Goal: Navigation & Orientation: Find specific page/section

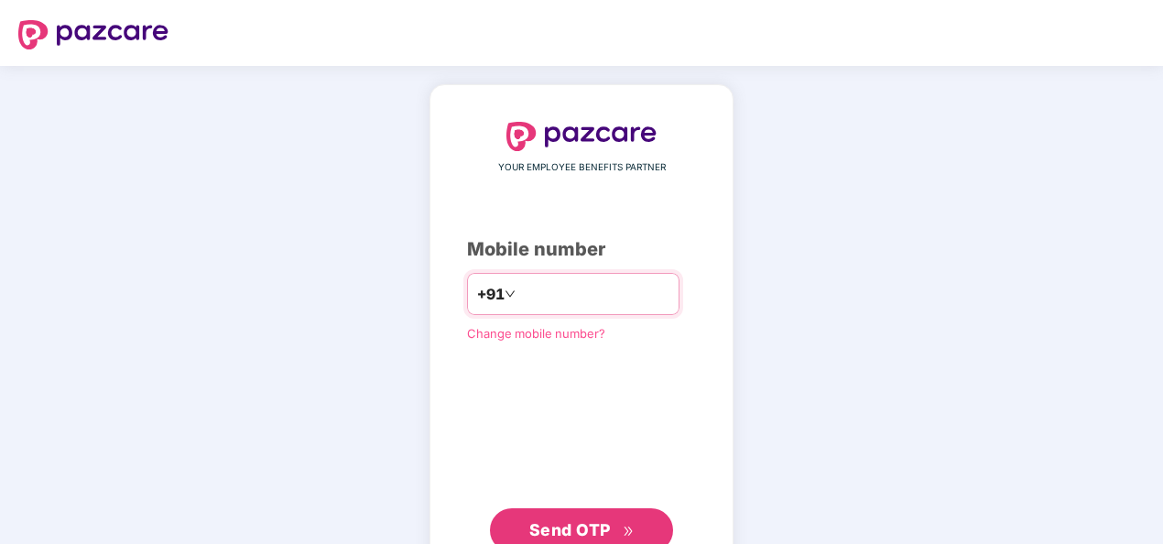
click at [591, 283] on input "number" at bounding box center [594, 293] width 150 height 29
click at [519, 295] on input "**********" at bounding box center [594, 293] width 150 height 29
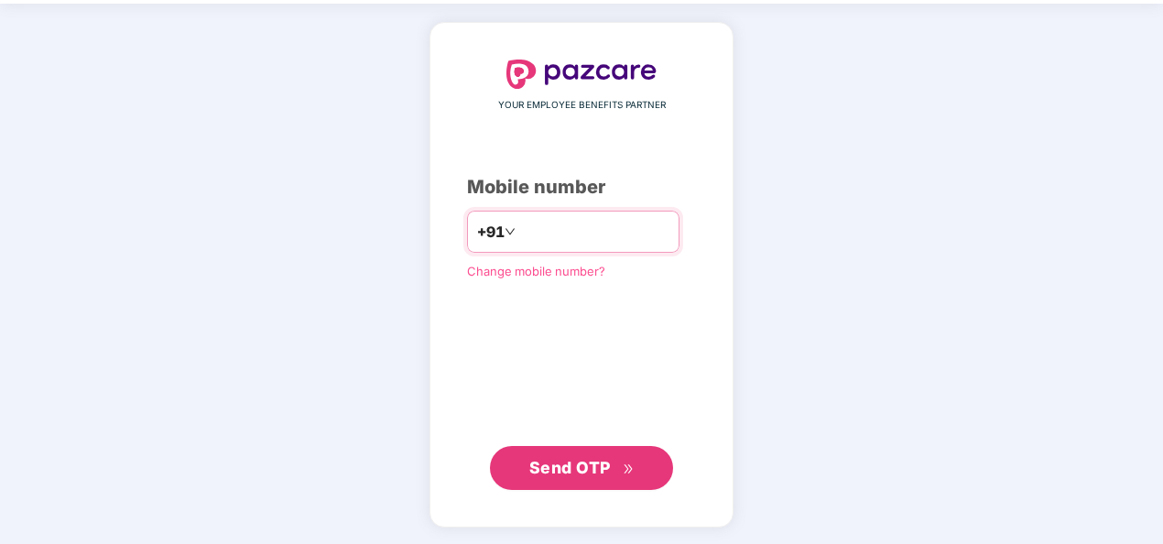
type input "**********"
click at [584, 471] on span "Send OTP" at bounding box center [569, 467] width 81 height 19
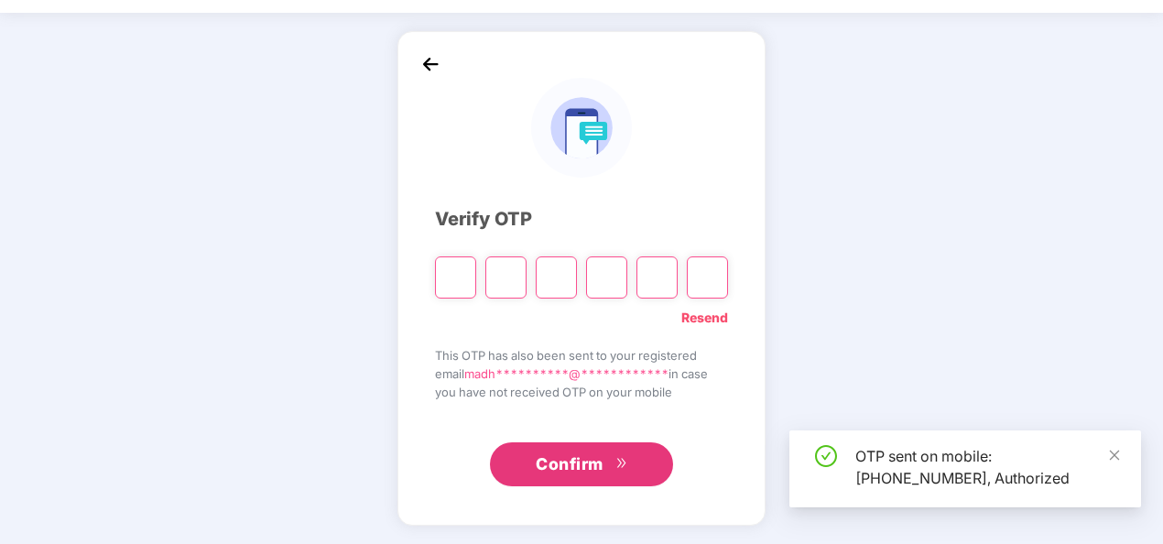
scroll to position [53, 0]
click at [445, 273] on input "Please enter verification code. Digit 1" at bounding box center [455, 277] width 41 height 42
click at [1109, 454] on icon "close" at bounding box center [1114, 455] width 13 height 13
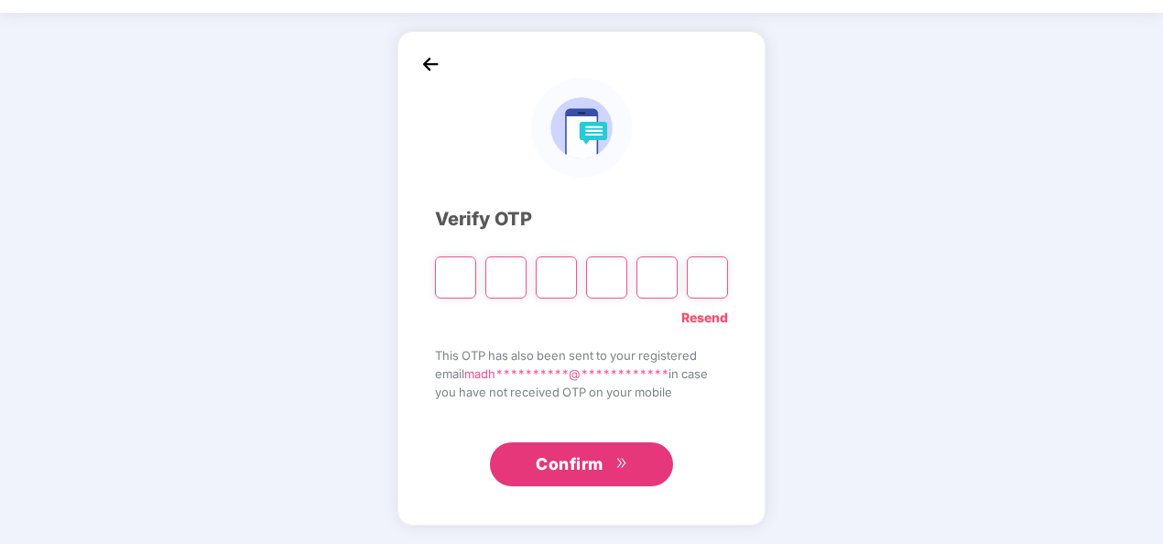
click at [460, 271] on input "Please enter verification code. Digit 1" at bounding box center [455, 277] width 41 height 42
type input "*"
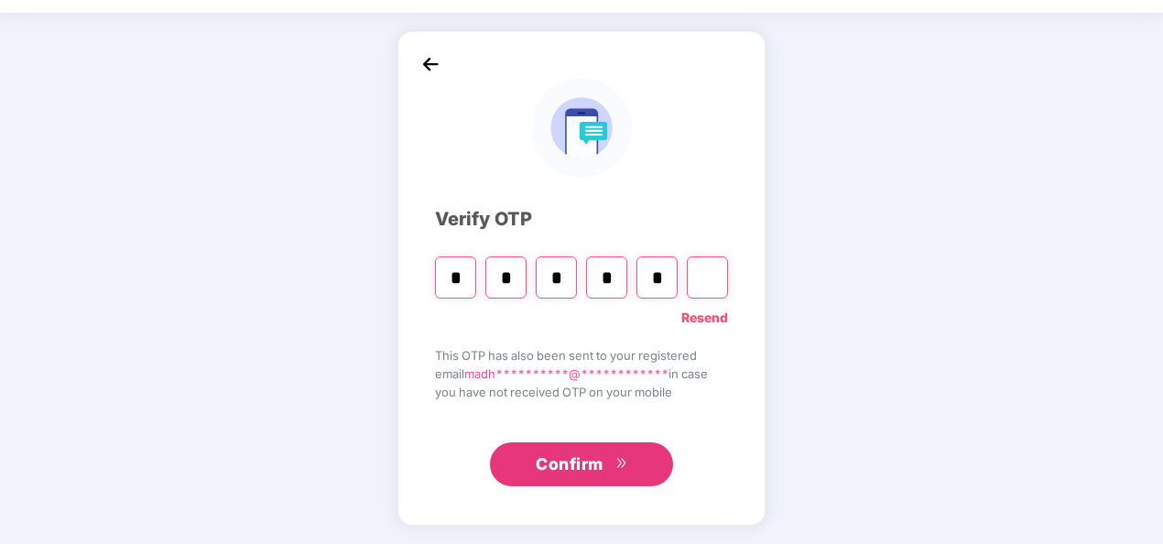
type input "*"
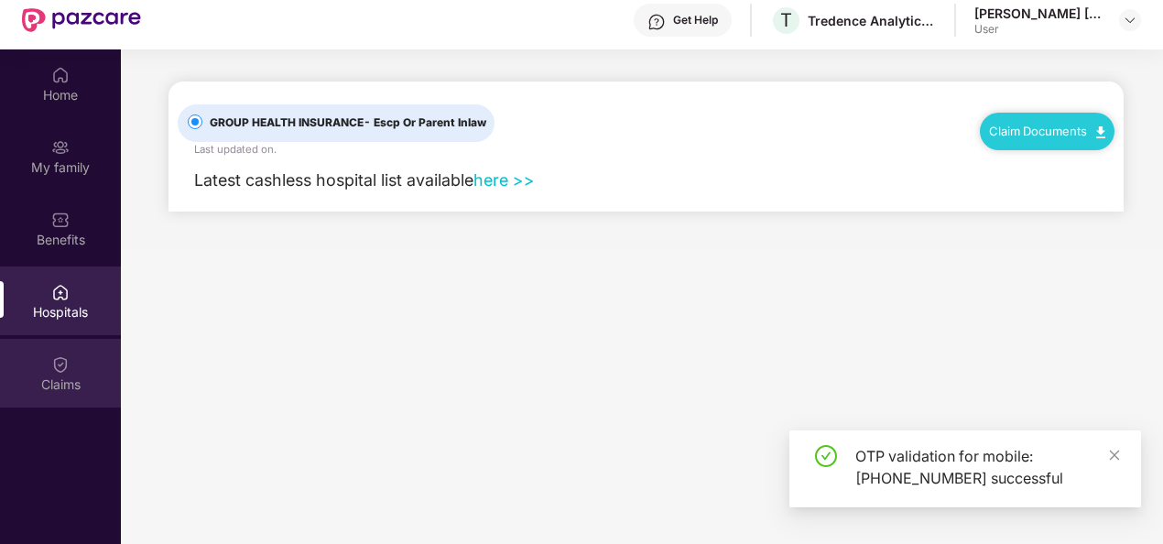
click at [57, 386] on div "Claims" at bounding box center [60, 384] width 121 height 18
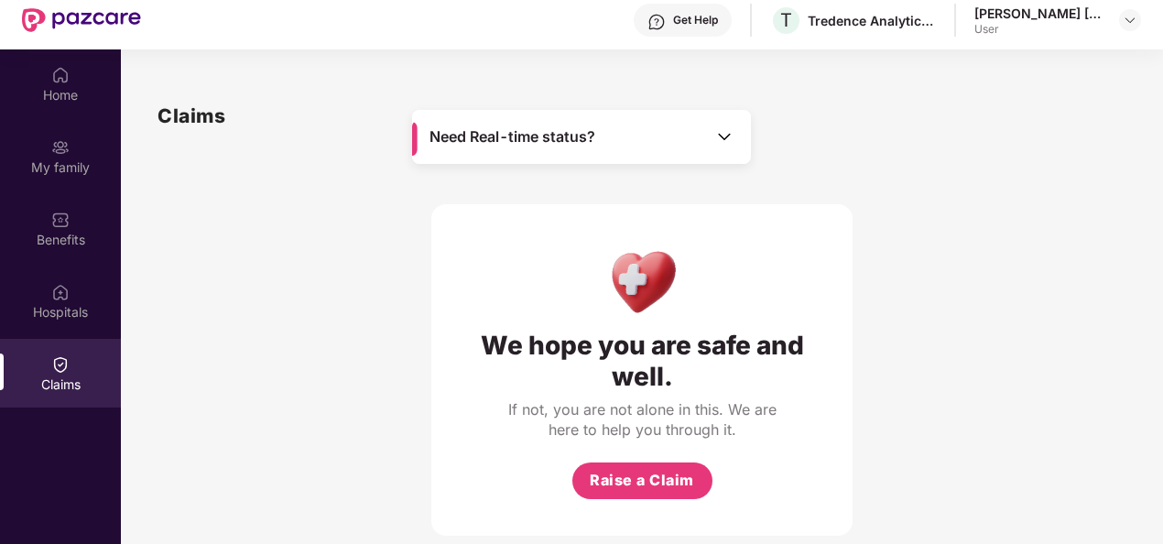
click at [60, 193] on div "Home My family Benefits Hospitals Claims" at bounding box center [60, 230] width 121 height 362
click at [66, 155] on img at bounding box center [60, 147] width 18 height 18
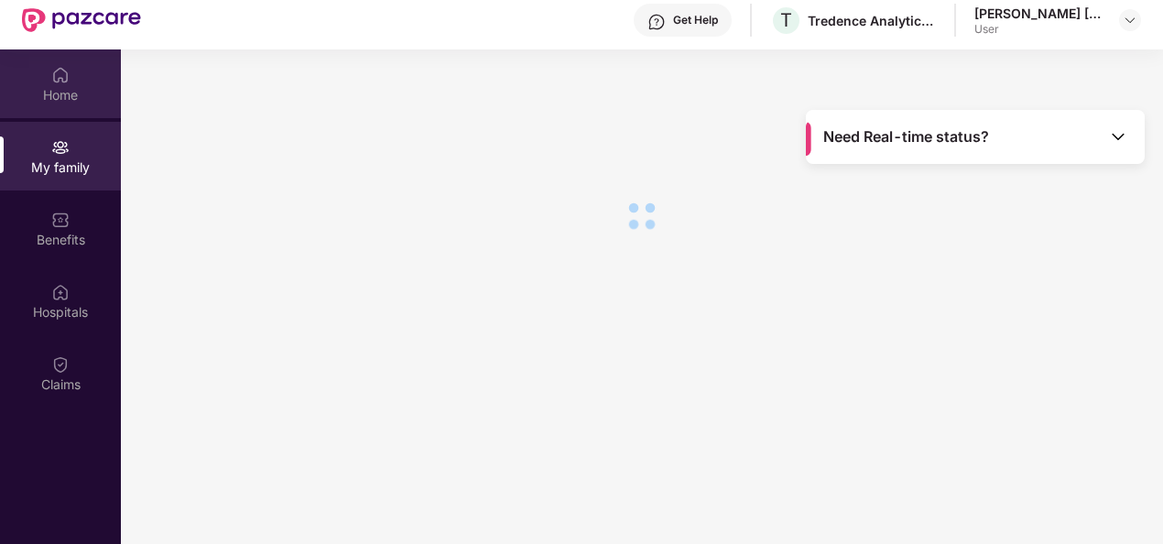
click at [67, 92] on div "Home" at bounding box center [60, 95] width 121 height 18
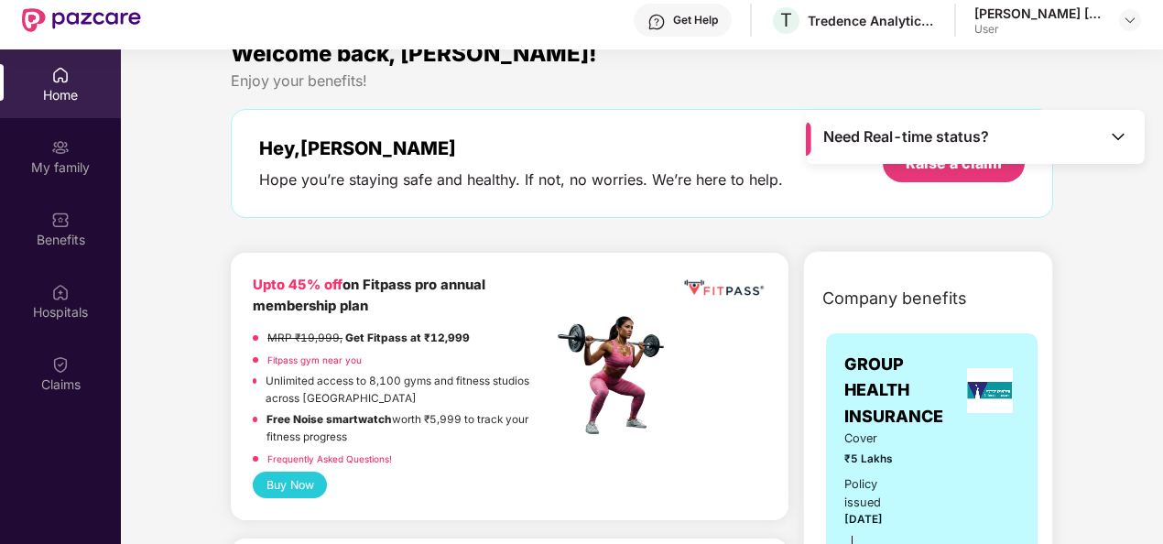
scroll to position [0, 0]
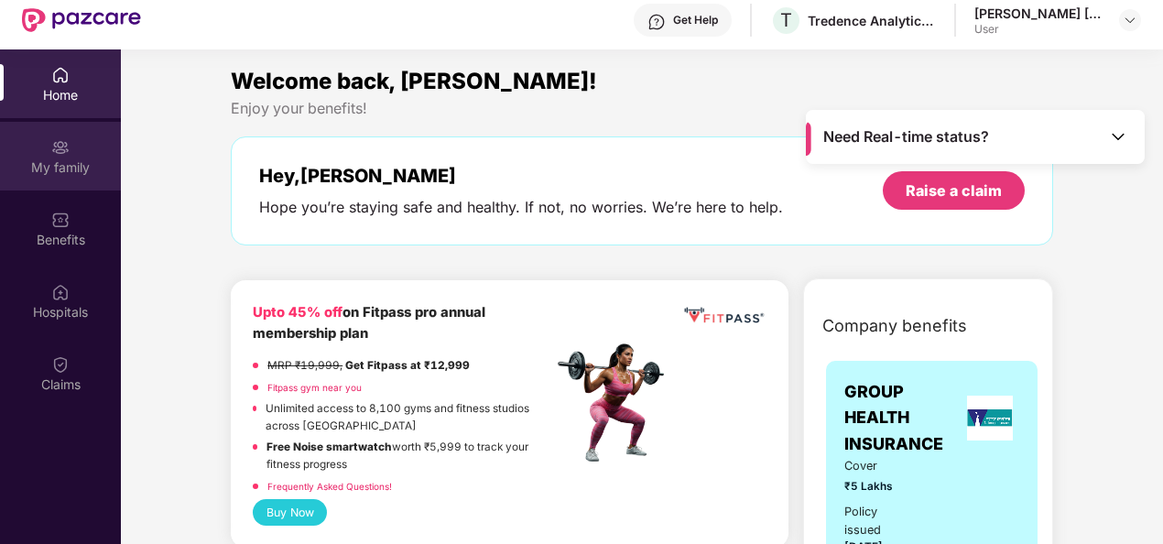
click at [59, 179] on div "My family" at bounding box center [60, 156] width 121 height 69
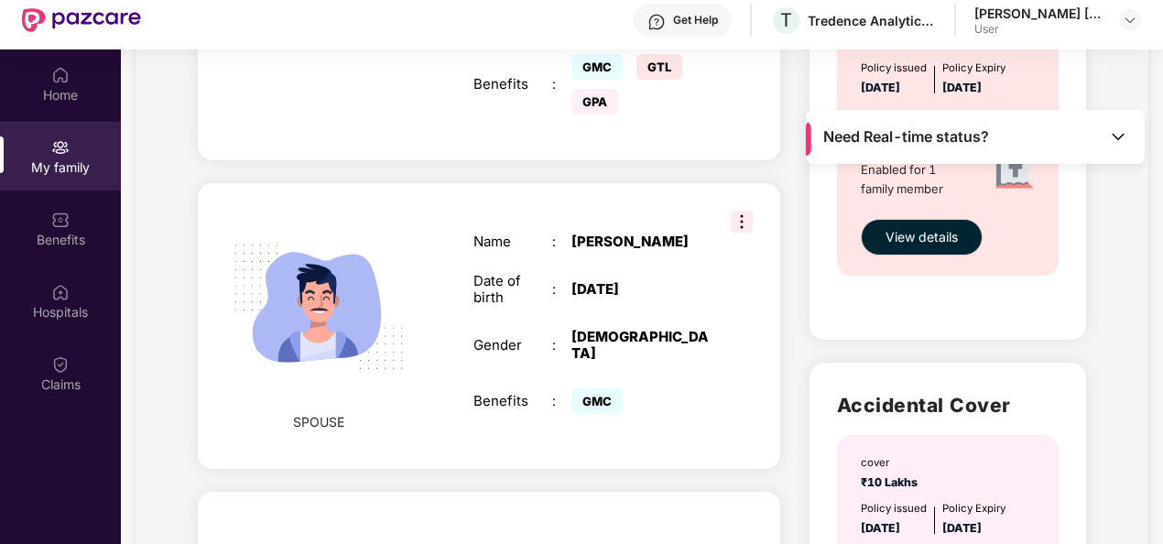
scroll to position [608, 0]
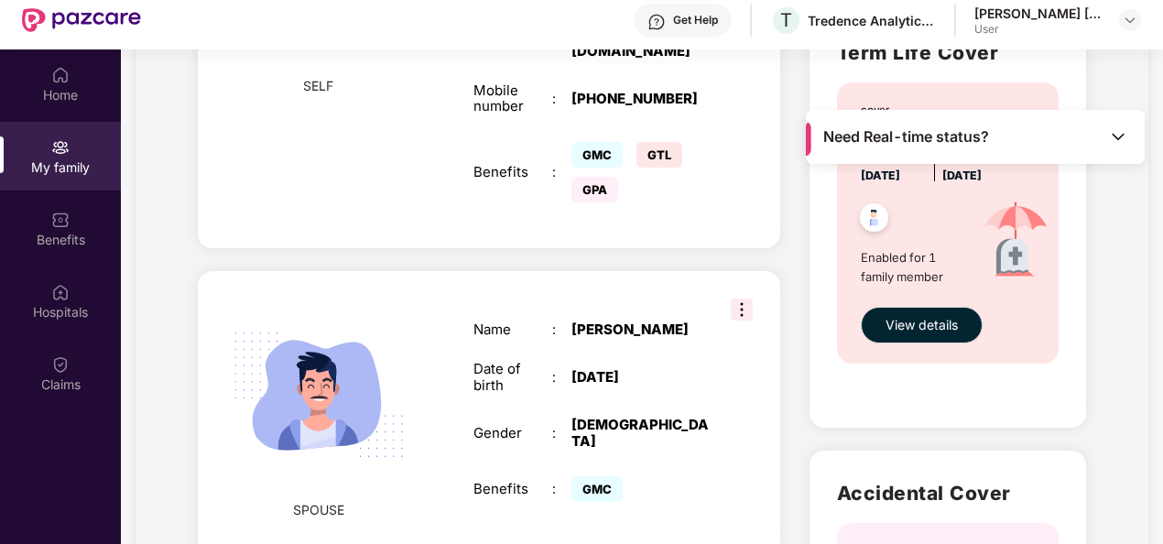
click at [687, 24] on div "Get Help" at bounding box center [695, 20] width 45 height 15
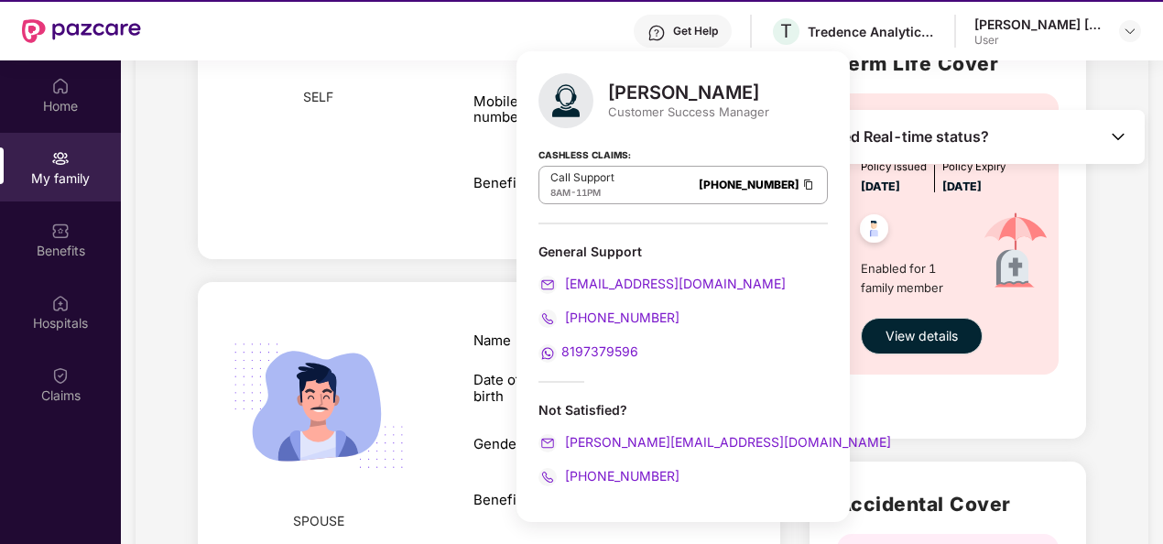
scroll to position [0, 0]
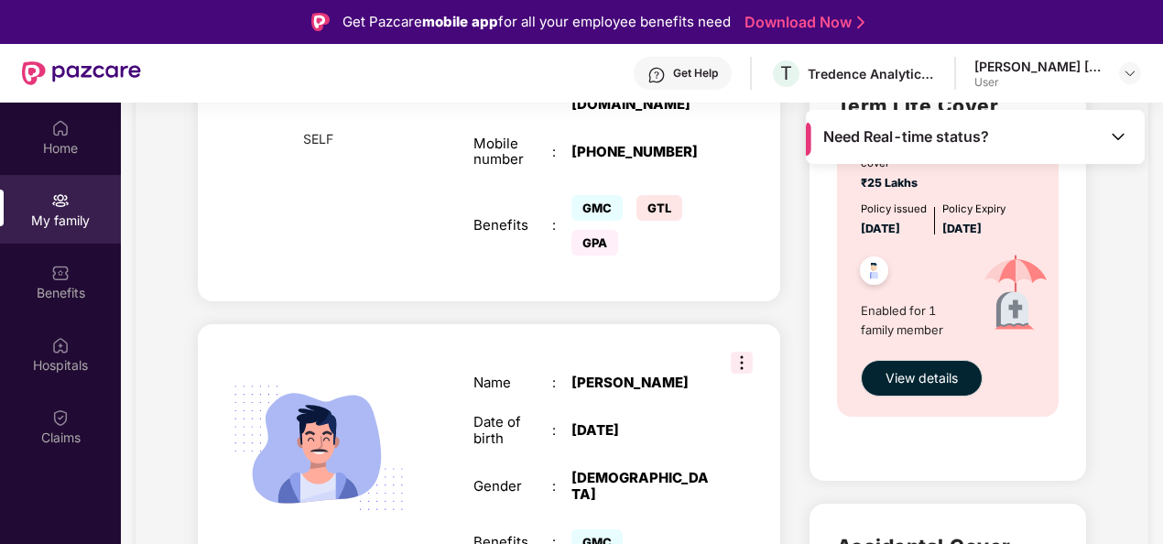
click at [366, 213] on div "SELF Employee ID : 2636 Name : [PERSON_NAME] [PERSON_NAME] Date of birth : [DEM…" at bounding box center [489, 42] width 582 height 517
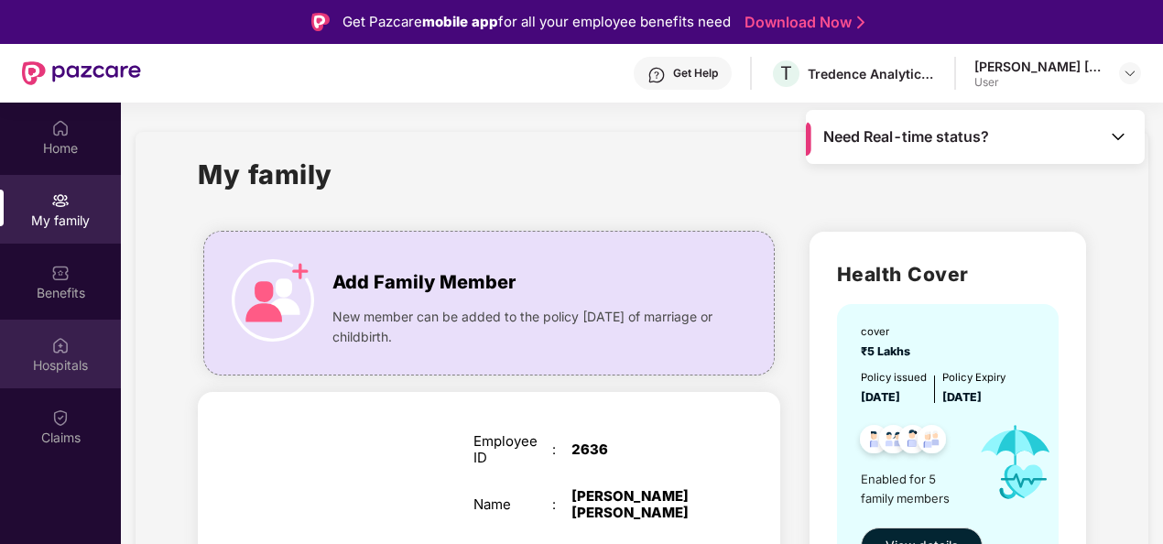
click at [81, 349] on div "Hospitals" at bounding box center [60, 354] width 121 height 69
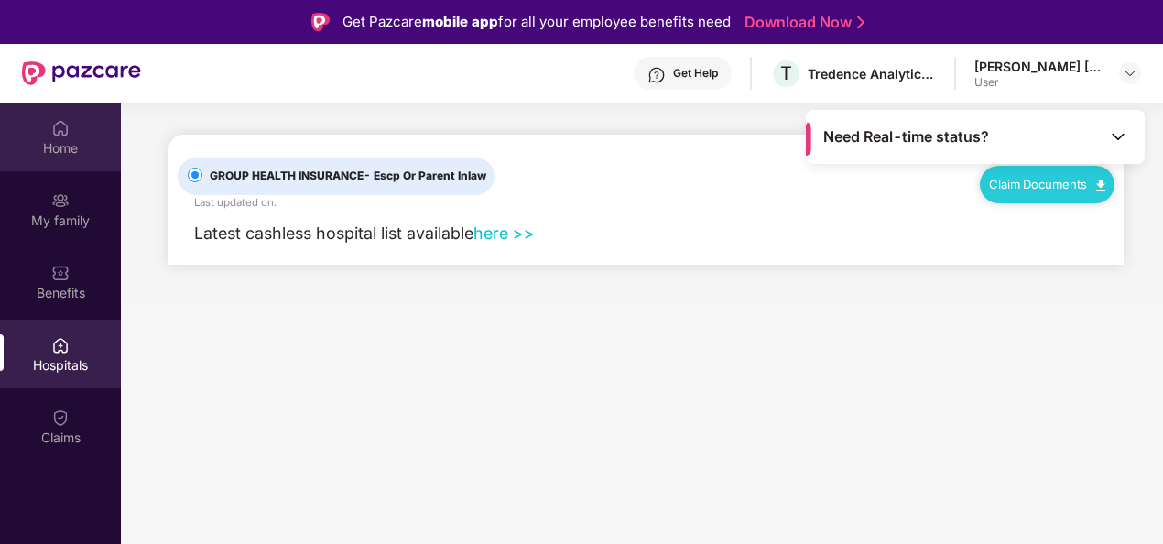
click at [60, 153] on div "Home" at bounding box center [60, 148] width 121 height 18
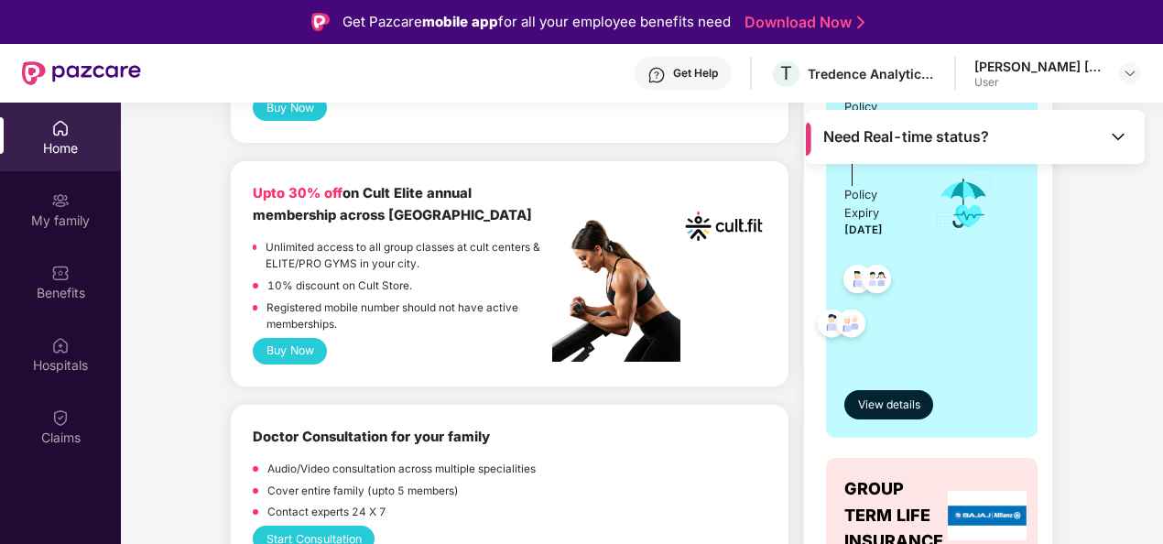
scroll to position [916, 0]
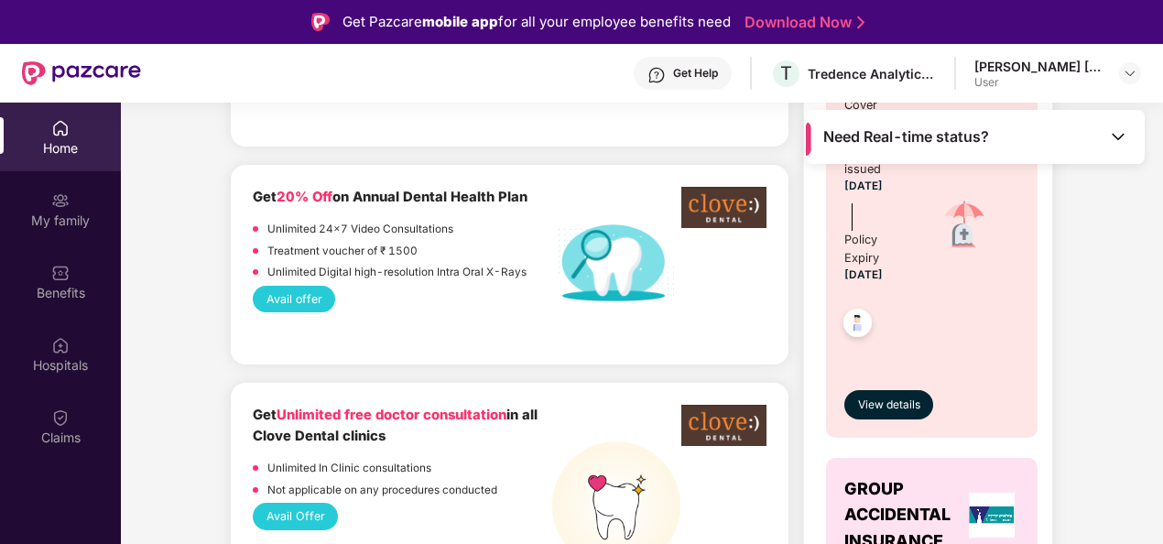
click at [1126, 136] on img at bounding box center [1118, 136] width 18 height 18
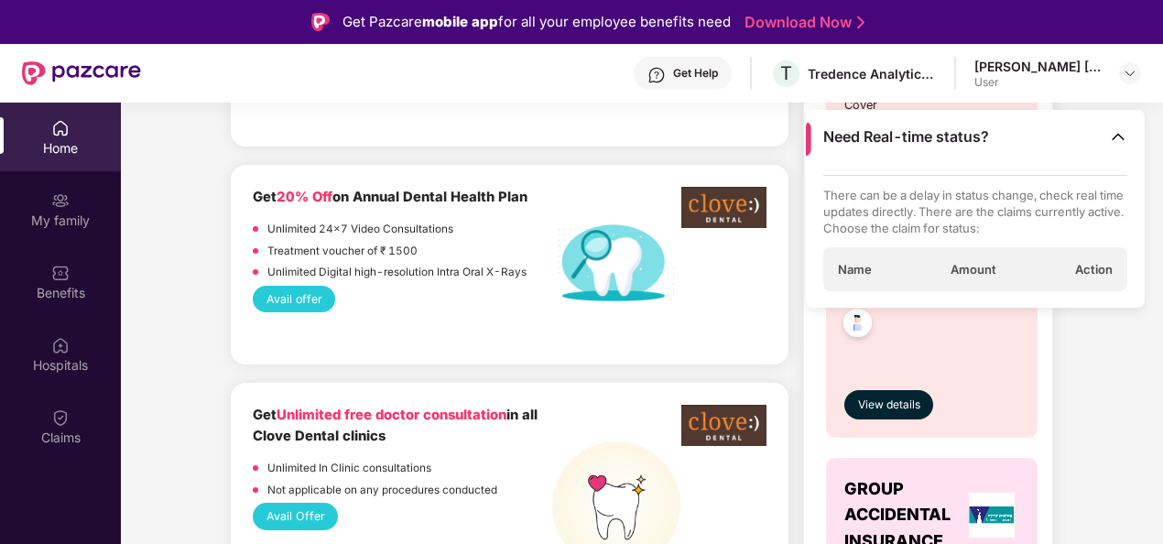
click at [1126, 136] on img at bounding box center [1118, 136] width 18 height 18
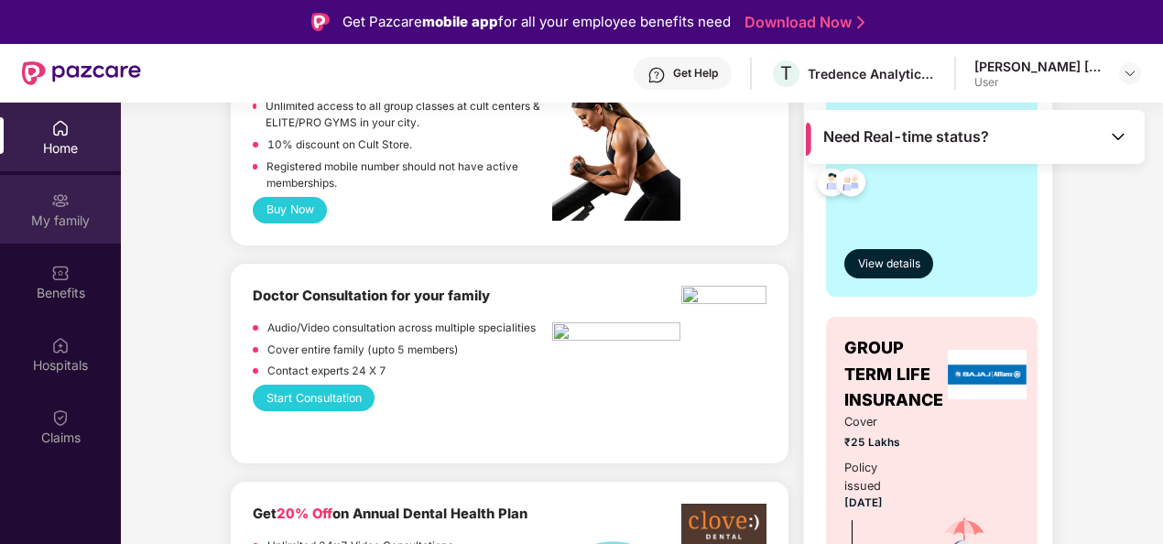
scroll to position [549, 0]
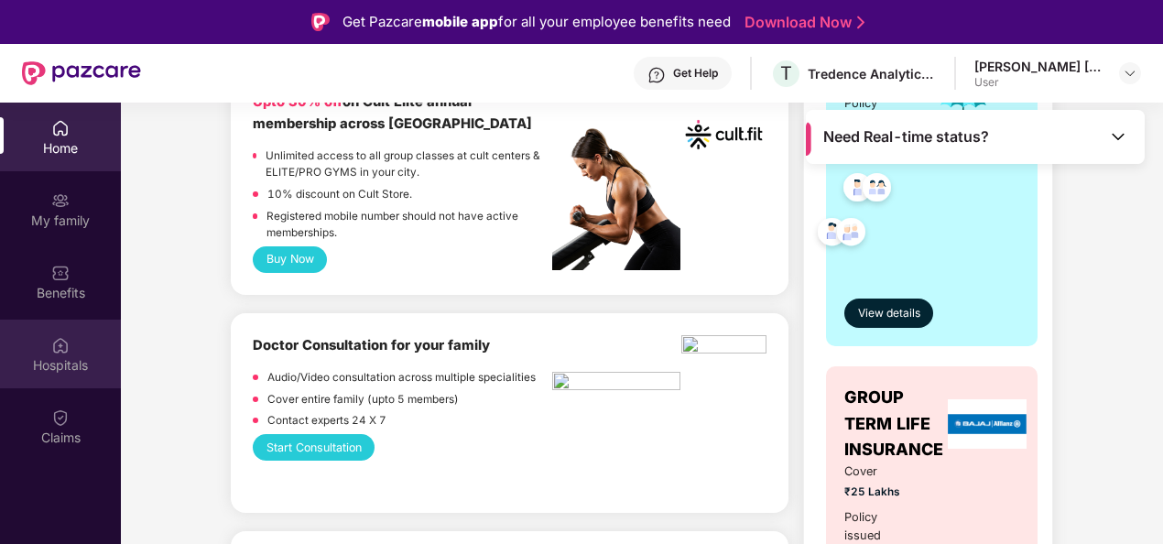
click at [53, 356] on div "Hospitals" at bounding box center [60, 365] width 121 height 18
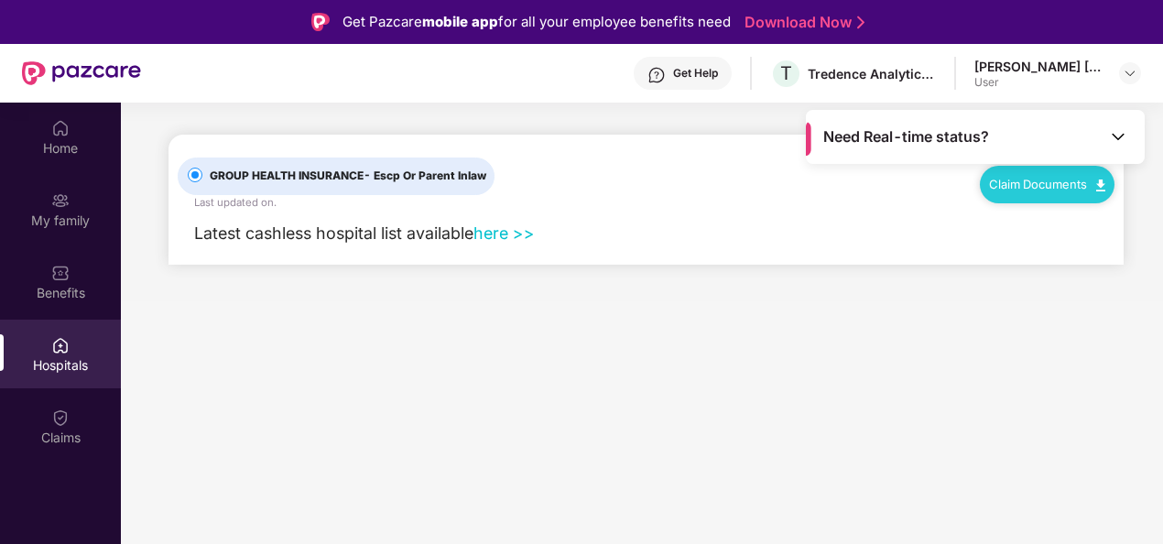
scroll to position [0, 0]
click at [47, 424] on div "Claims" at bounding box center [60, 426] width 121 height 69
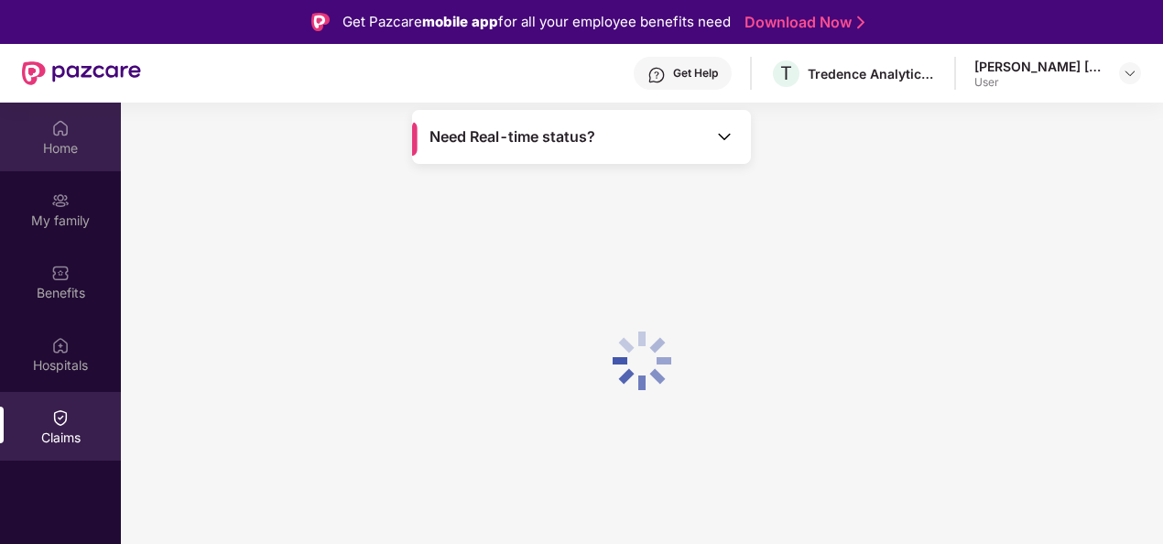
click at [48, 141] on div "Home" at bounding box center [60, 148] width 121 height 18
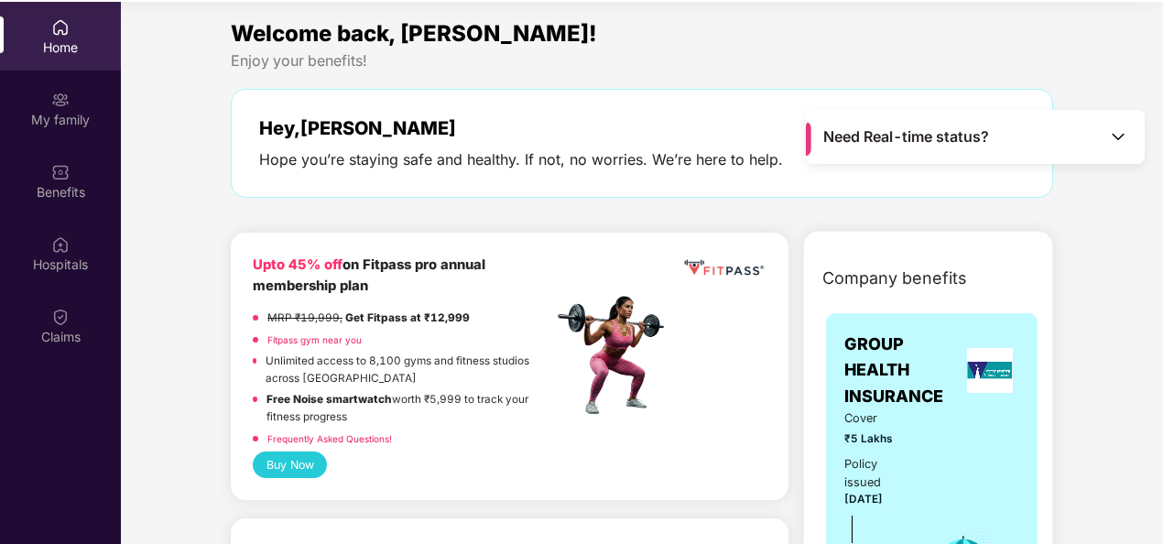
scroll to position [103, 0]
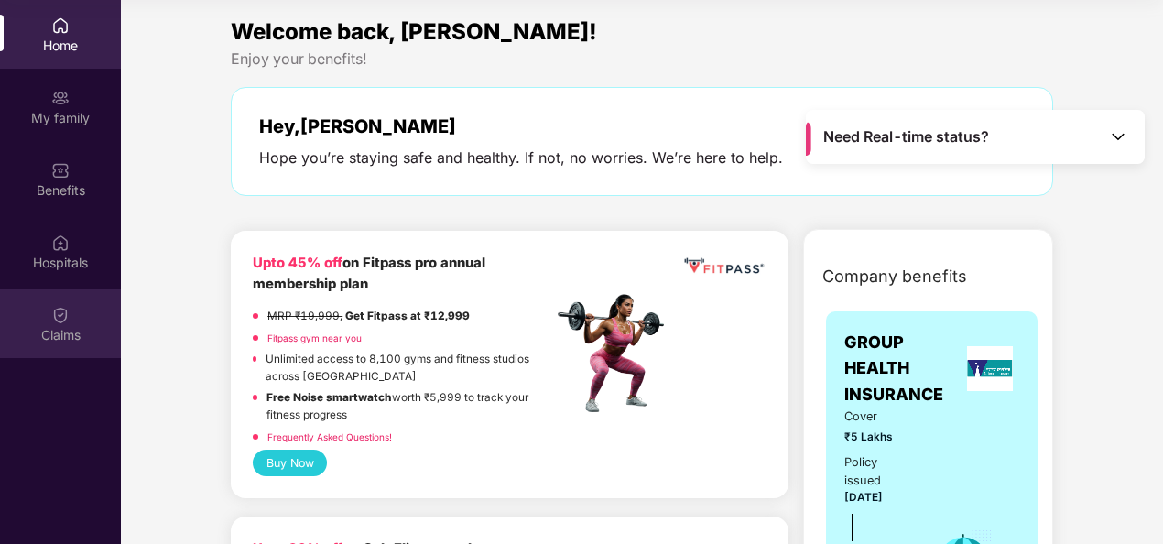
click at [44, 315] on div "Claims" at bounding box center [60, 323] width 121 height 69
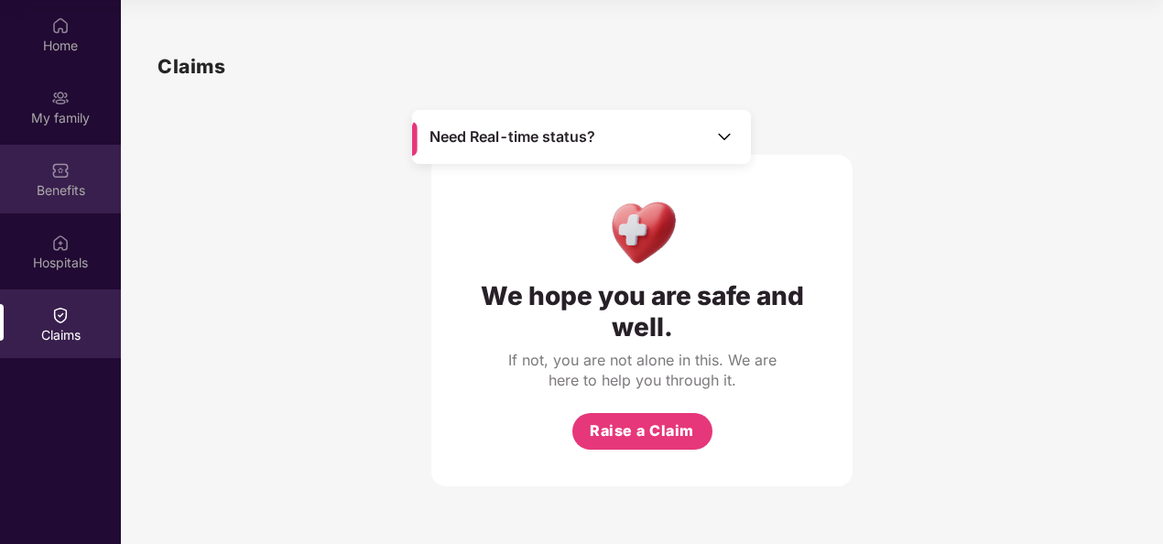
click at [18, 189] on div "Benefits" at bounding box center [60, 190] width 121 height 18
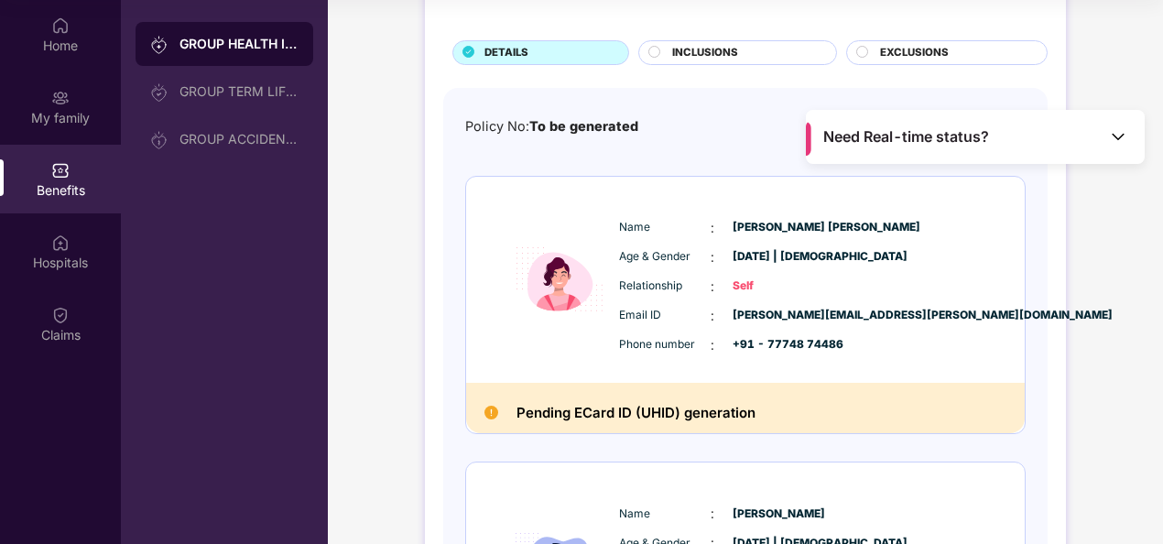
scroll to position [0, 0]
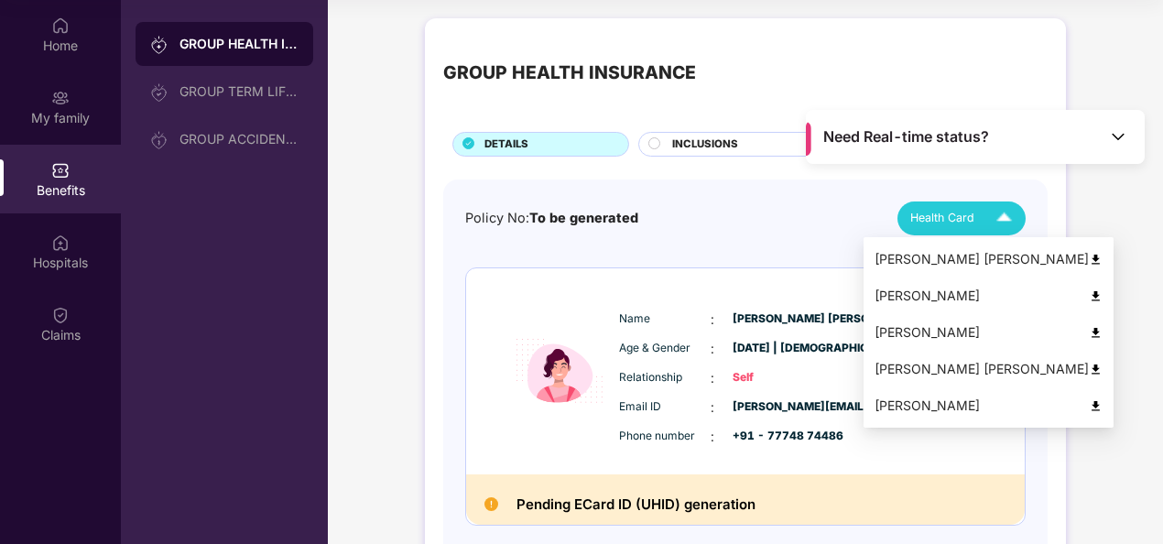
click at [921, 333] on div "[PERSON_NAME]" at bounding box center [988, 332] width 228 height 20
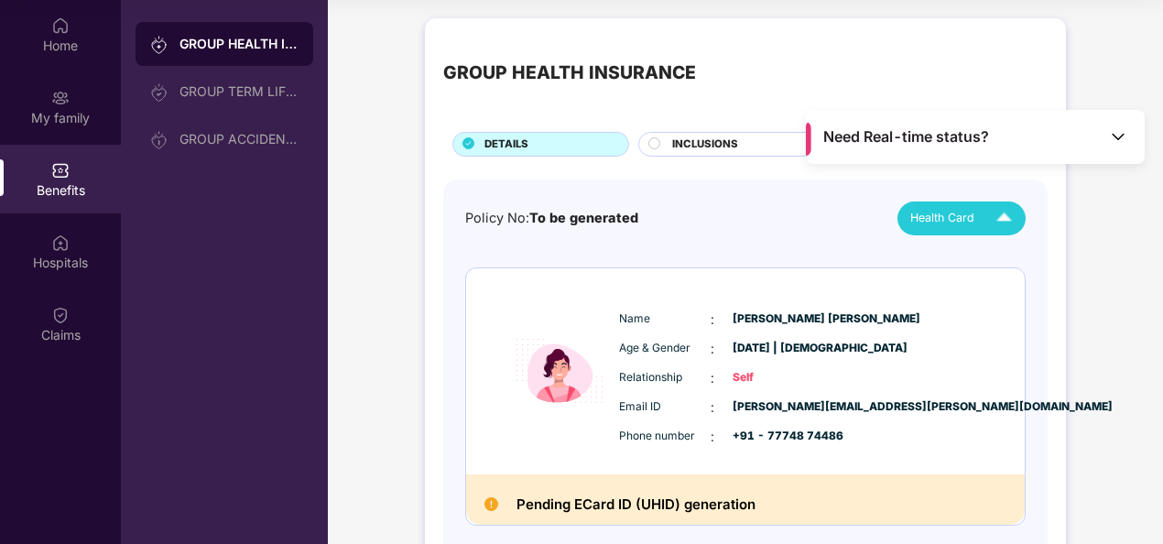
click at [995, 213] on img at bounding box center [1004, 218] width 32 height 32
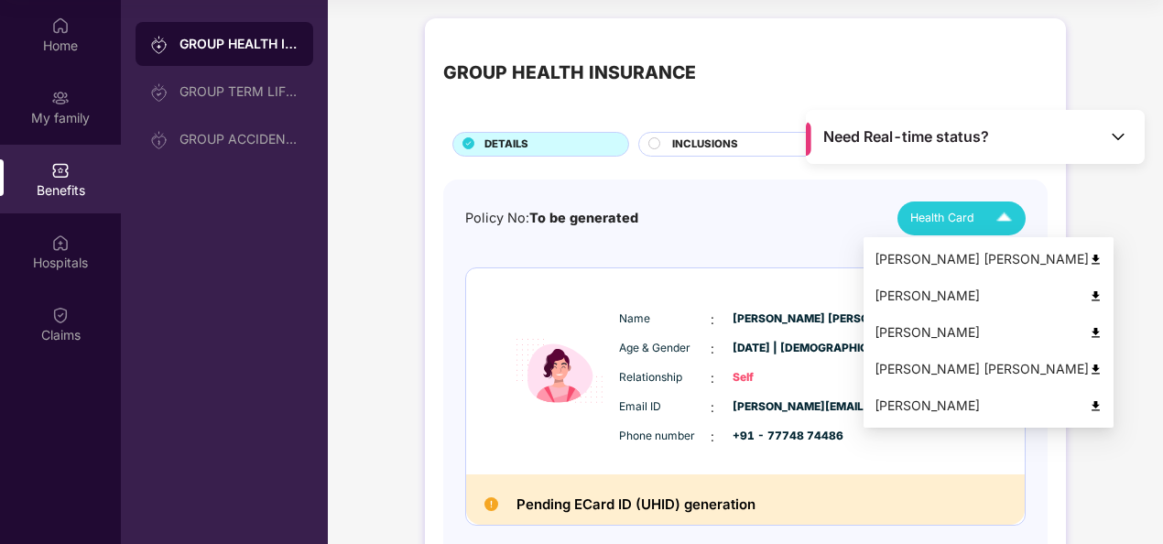
click at [1089, 403] on img at bounding box center [1096, 406] width 14 height 14
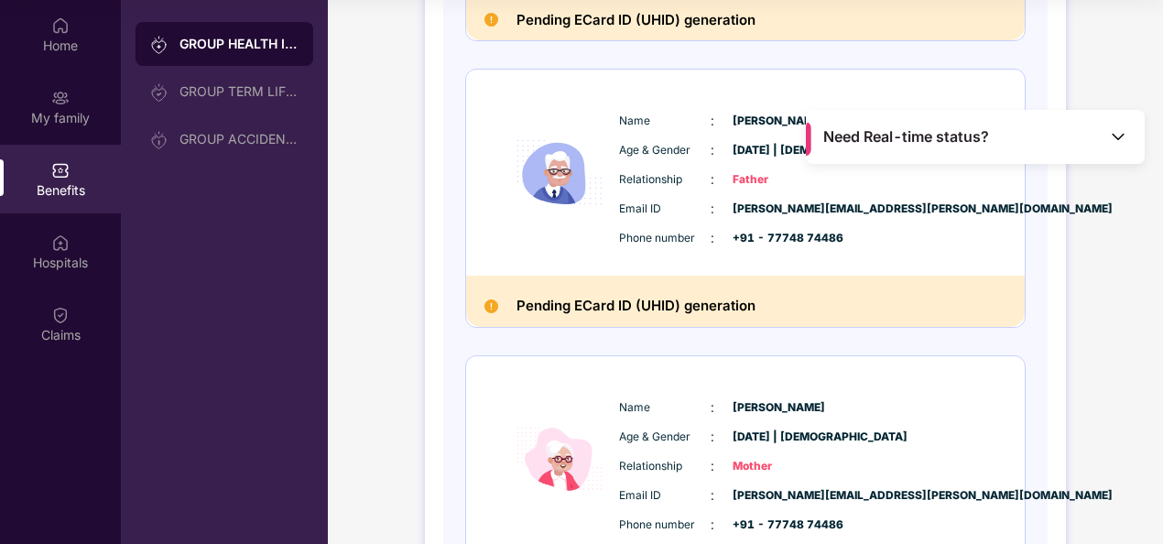
scroll to position [1099, 0]
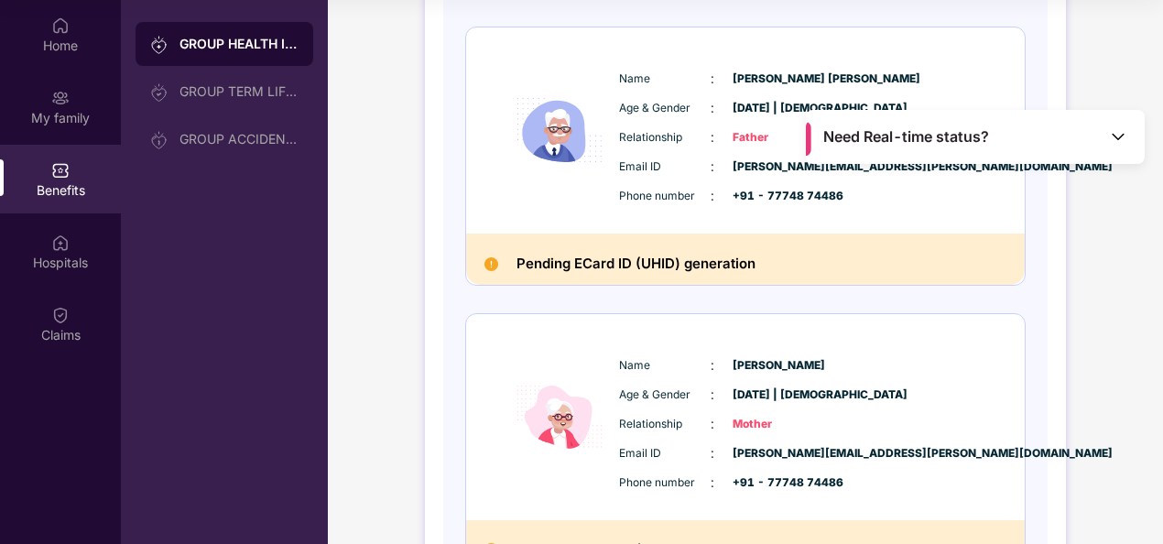
click at [606, 263] on h2 "Pending ECard ID (UHID) generation" at bounding box center [635, 264] width 239 height 24
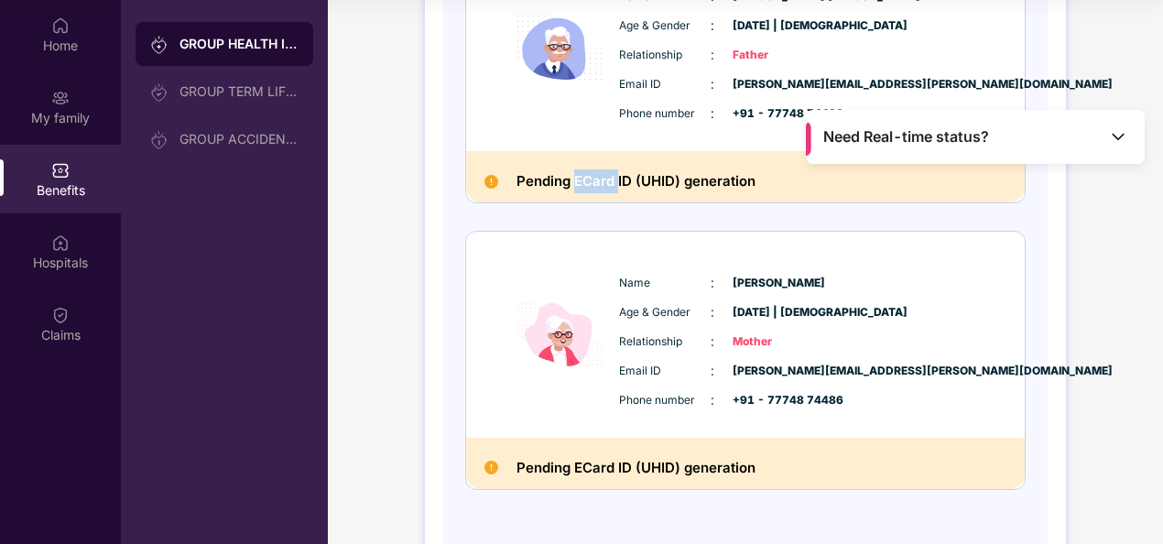
scroll to position [1236, 0]
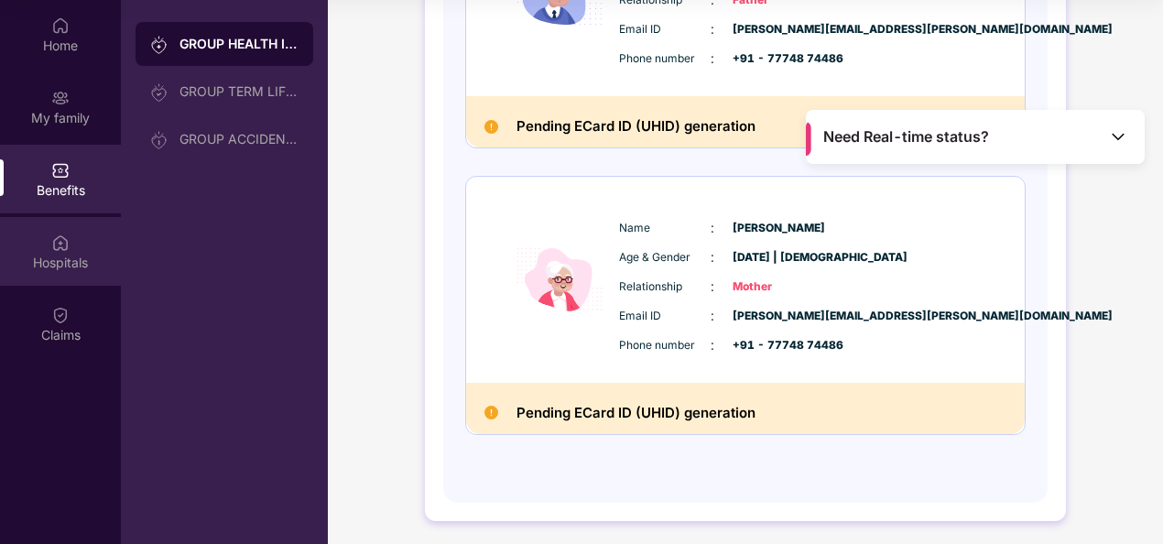
click at [45, 259] on div "Hospitals" at bounding box center [60, 263] width 121 height 18
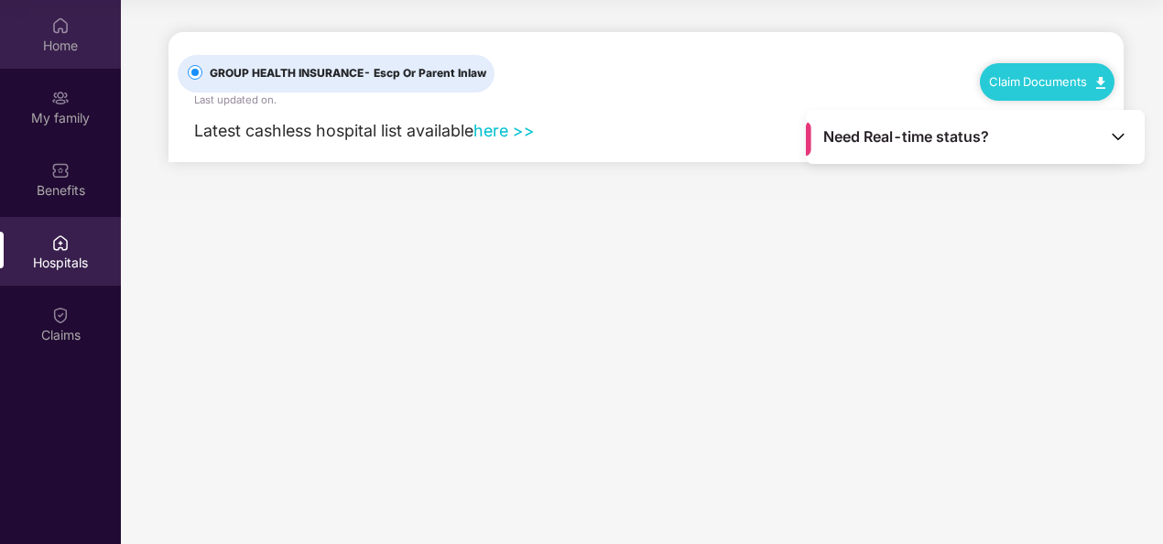
click at [59, 48] on div "Home" at bounding box center [60, 46] width 121 height 18
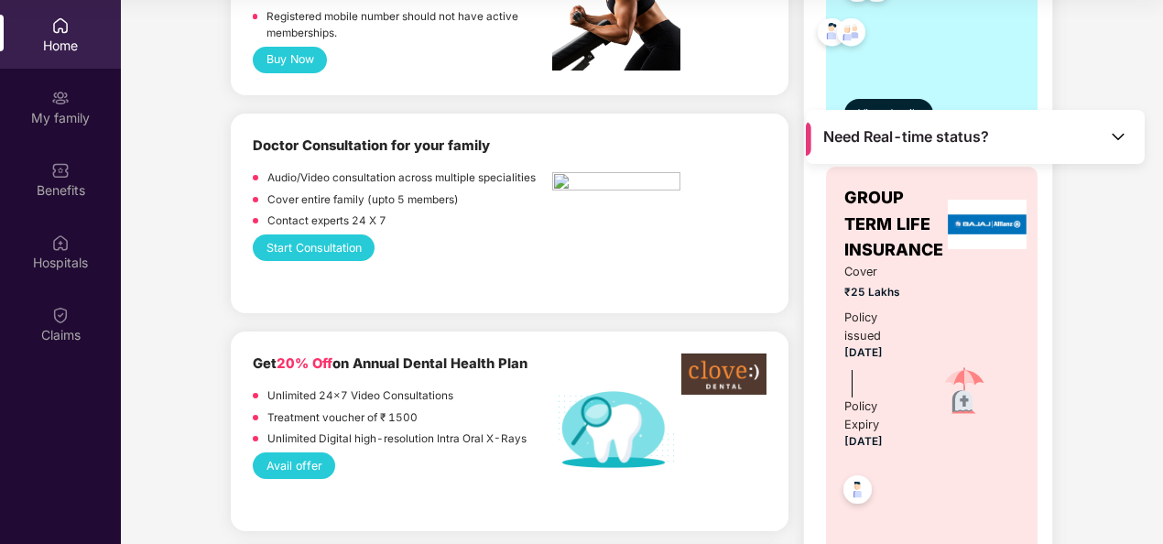
scroll to position [641, 0]
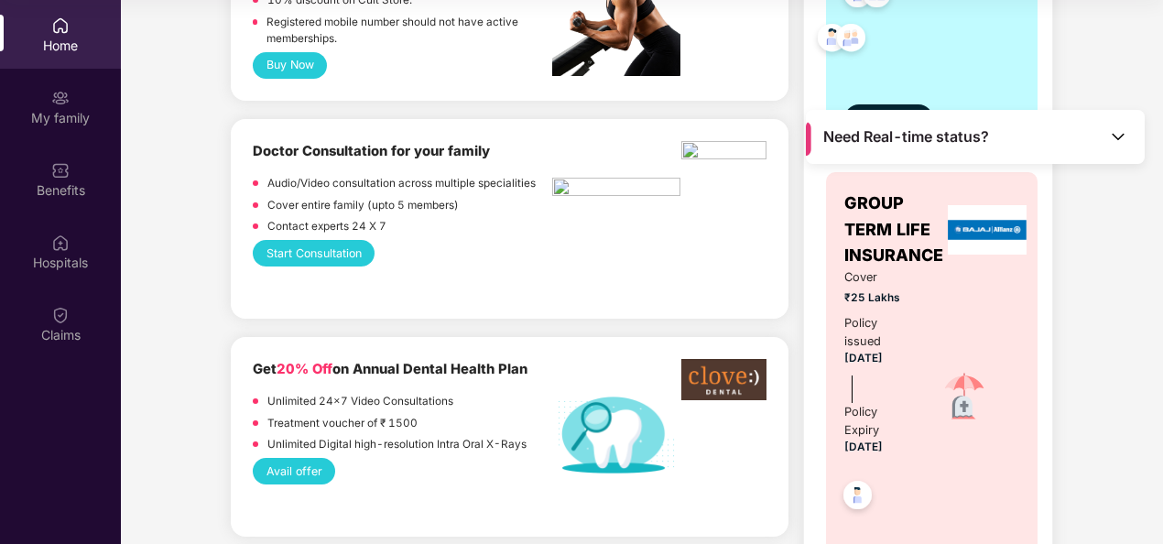
click at [911, 244] on span "GROUP TERM LIFE INSURANCE" at bounding box center [893, 229] width 99 height 78
click at [850, 498] on img at bounding box center [857, 497] width 45 height 45
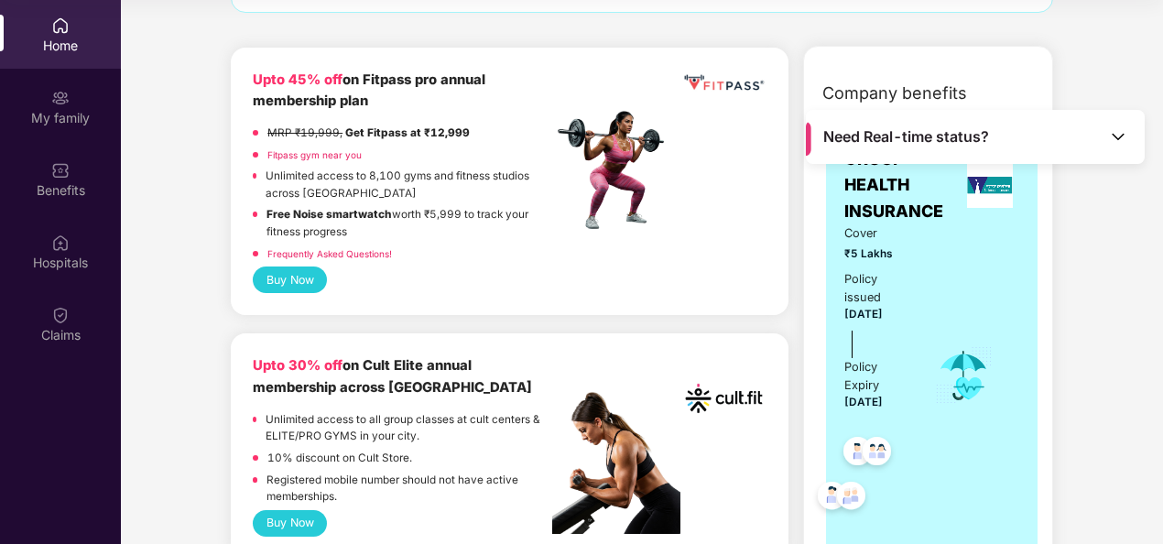
scroll to position [183, 0]
click at [59, 119] on div "My family" at bounding box center [60, 118] width 121 height 18
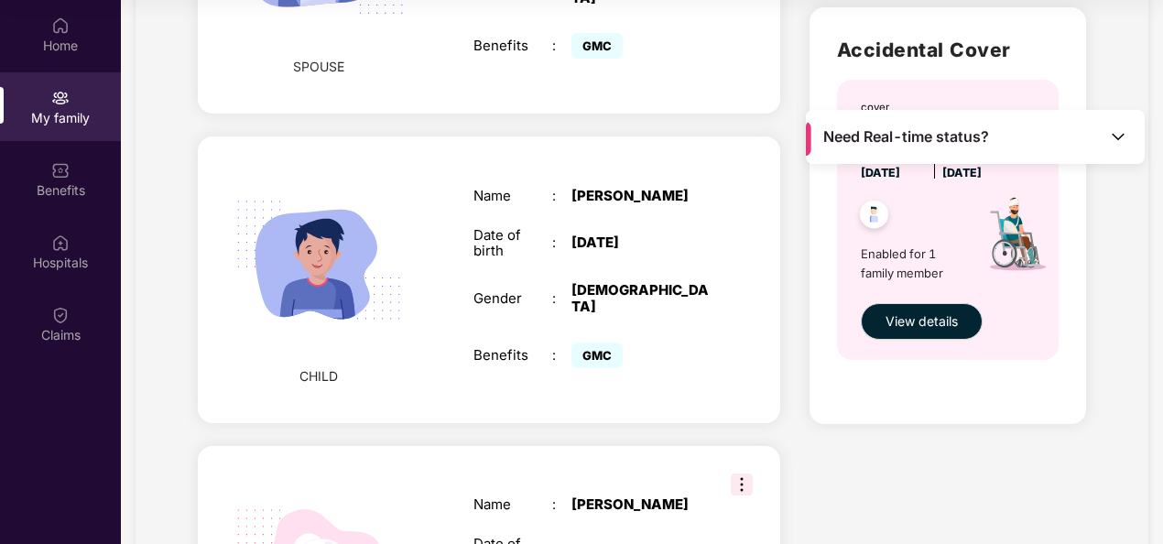
scroll to position [974, 0]
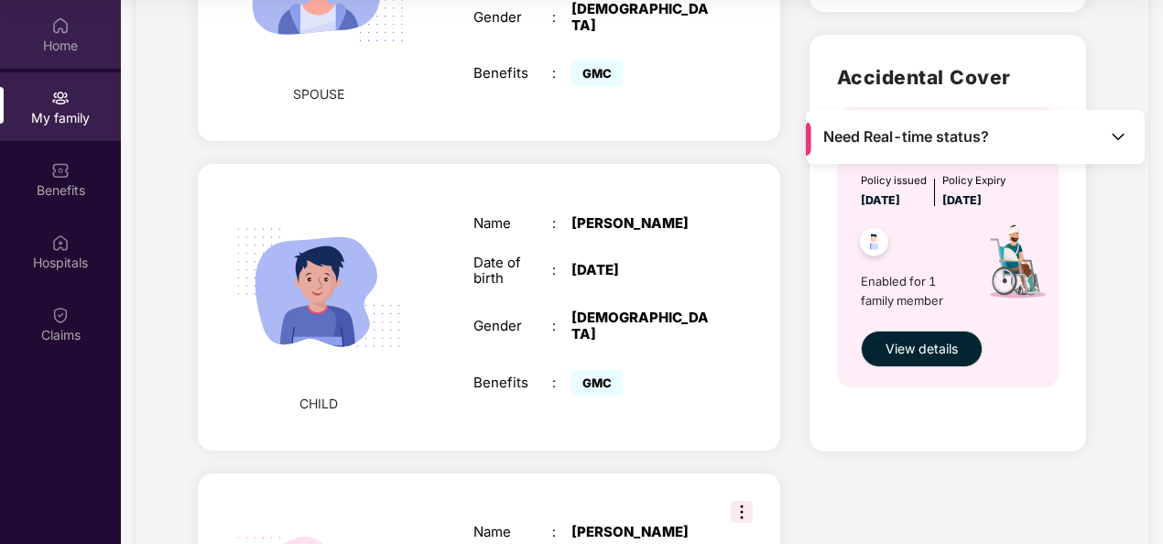
click at [41, 48] on div "Home" at bounding box center [60, 46] width 121 height 18
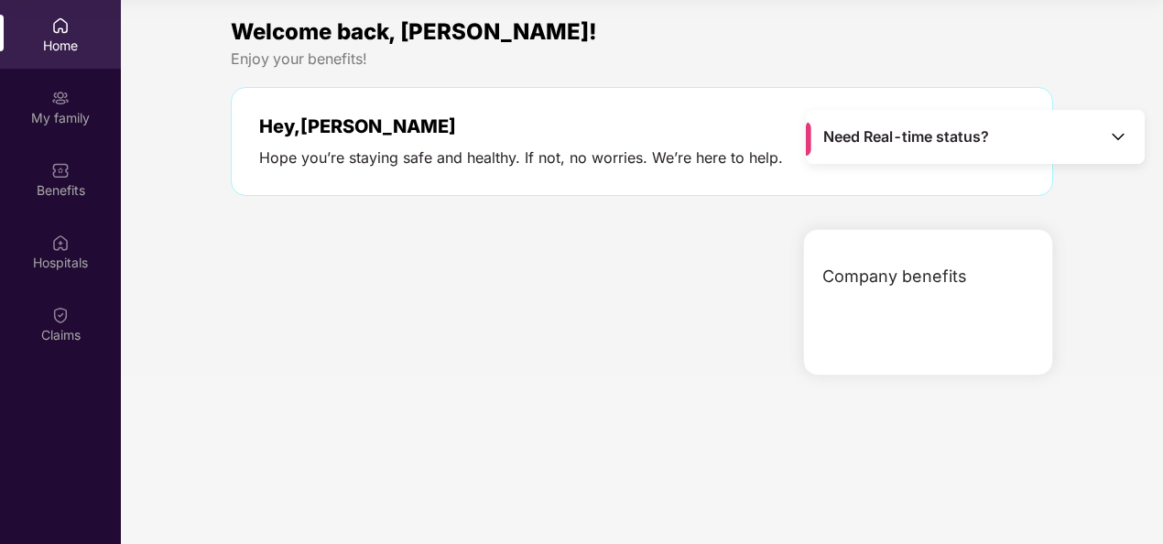
scroll to position [0, 0]
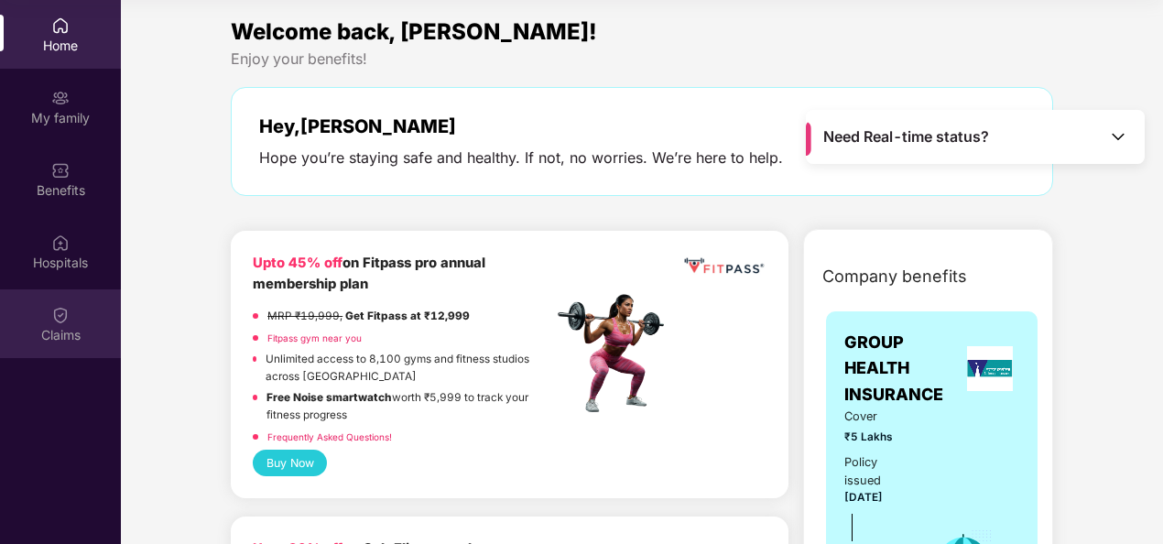
click at [53, 317] on img at bounding box center [60, 315] width 18 height 18
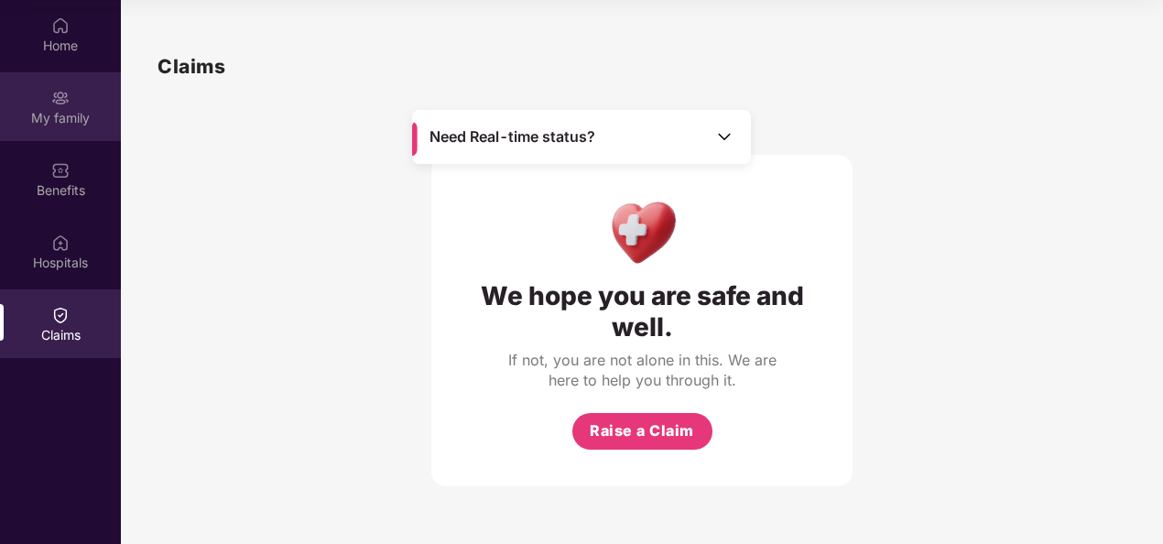
click at [75, 86] on div "My family" at bounding box center [60, 106] width 121 height 69
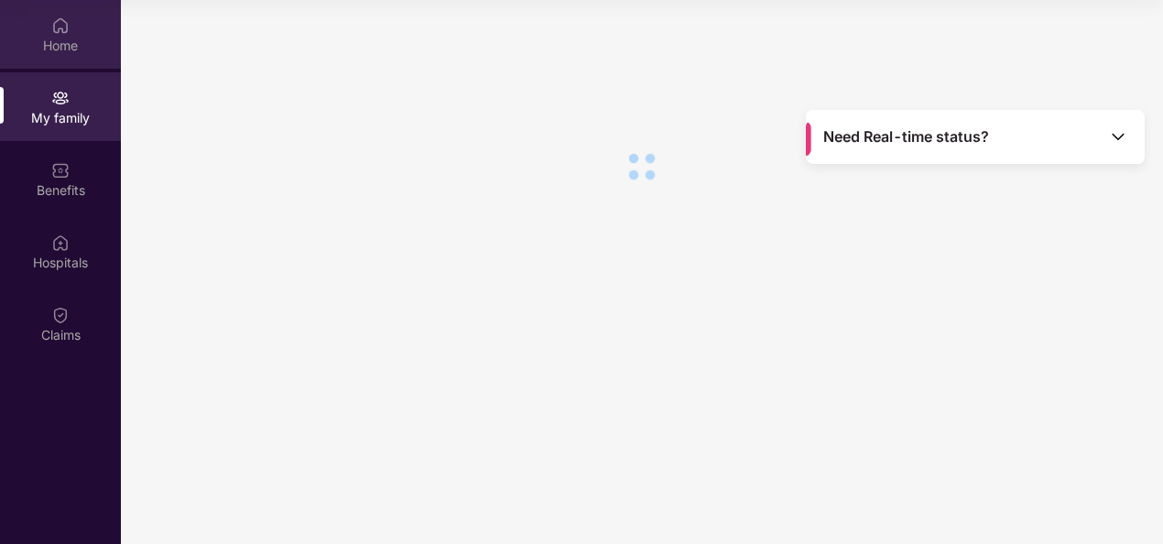
click at [65, 48] on div "Home" at bounding box center [60, 46] width 121 height 18
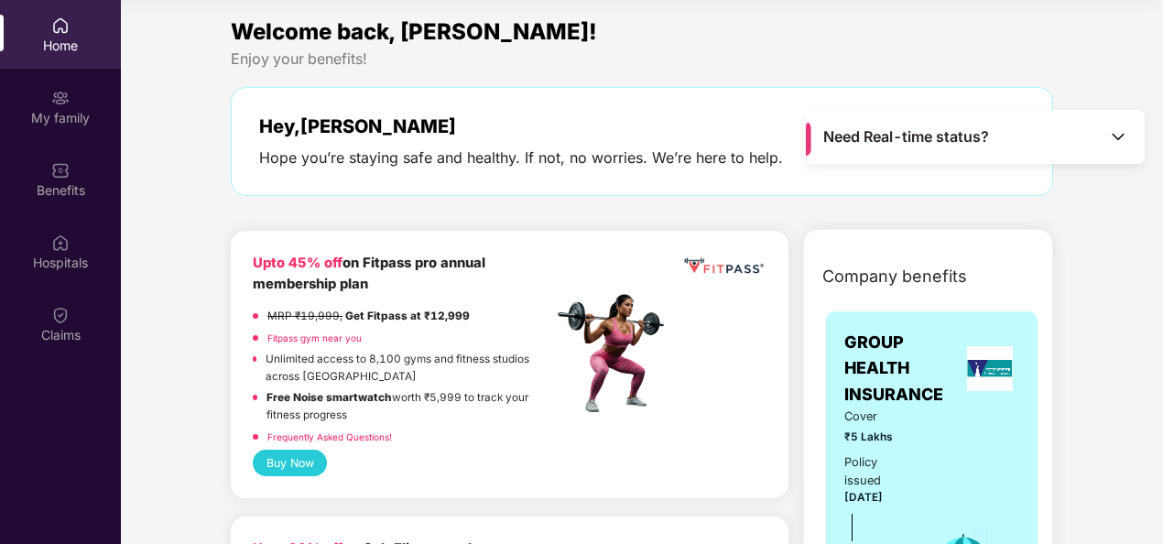
click at [1112, 145] on img at bounding box center [1118, 136] width 18 height 18
